Goal: Navigation & Orientation: Find specific page/section

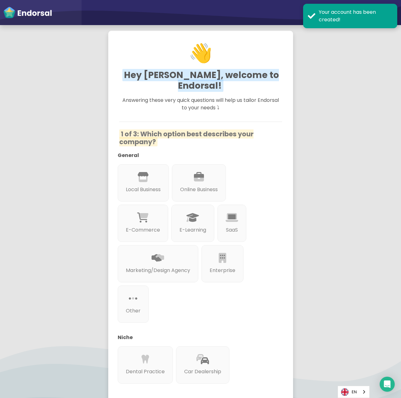
scroll to position [31, 0]
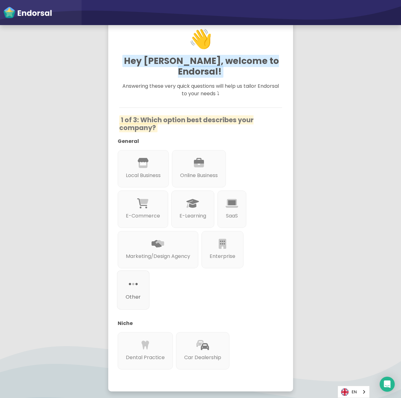
click at [135, 293] on p "Other" at bounding box center [132, 297] width 15 height 8
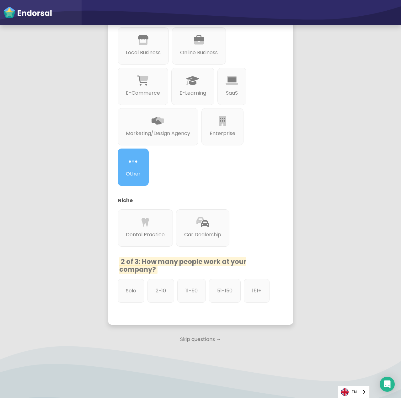
scroll to position [172, 0]
click at [161, 287] on p "2-10" at bounding box center [160, 291] width 11 height 8
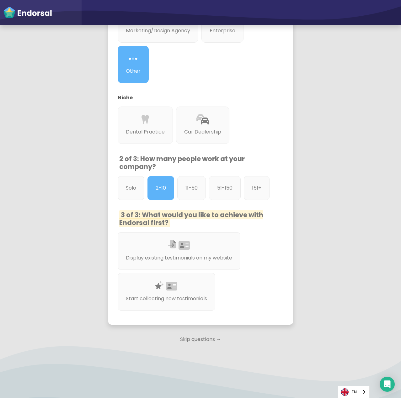
scroll to position [275, 0]
click at [200, 341] on p "Skip questions →" at bounding box center [200, 340] width 185 height 14
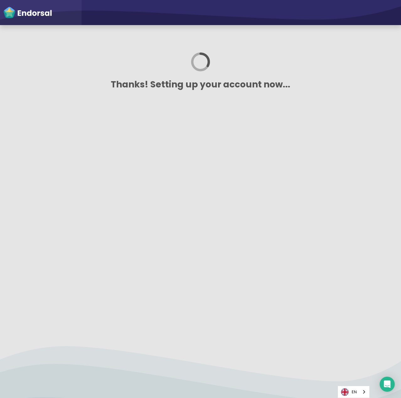
scroll to position [0, 0]
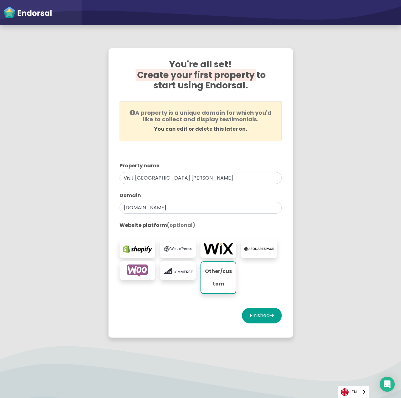
select select "14"
